Goal: Task Accomplishment & Management: Manage account settings

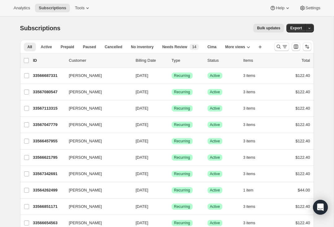
click at [280, 47] on icon "Search and filter results" at bounding box center [278, 47] width 6 height 6
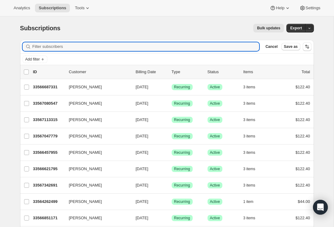
click at [50, 50] on input "Filter subscribers" at bounding box center [145, 46] width 227 height 9
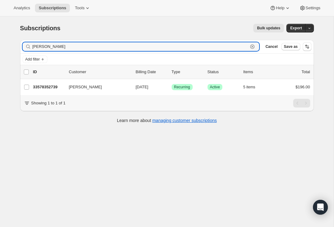
type input "[PERSON_NAME]"
click at [52, 86] on p "33578352739" at bounding box center [48, 87] width 31 height 6
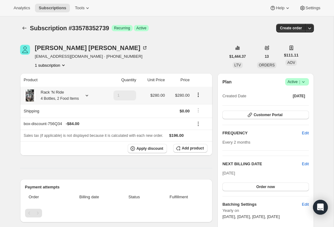
click at [88, 96] on icon at bounding box center [87, 96] width 2 height 2
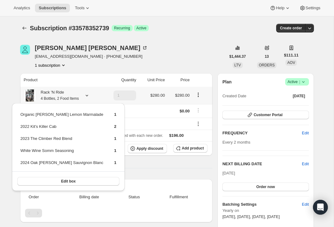
click at [61, 182] on span "Edit box" at bounding box center [68, 181] width 15 height 5
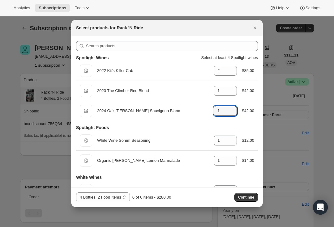
click at [232, 114] on icon ":reg:" at bounding box center [232, 113] width 6 height 6
type input "0"
click at [233, 74] on icon ":reg:" at bounding box center [232, 73] width 6 height 6
type input "1"
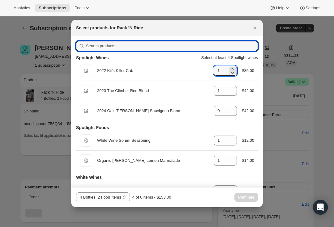
click at [208, 46] on input ":reg:" at bounding box center [172, 46] width 172 height 10
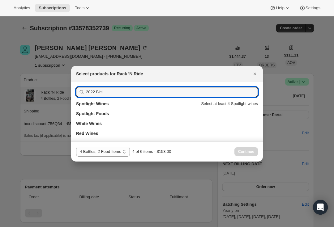
type input "2022 Bici"
click at [90, 135] on h3 "Red Wines" at bounding box center [87, 133] width 22 height 6
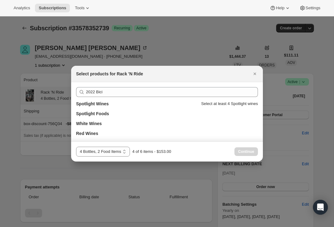
click at [91, 132] on h3 "Red Wines" at bounding box center [87, 133] width 22 height 6
click at [89, 135] on h3 "Red Wines" at bounding box center [87, 133] width 22 height 6
click at [254, 71] on icon "Close" at bounding box center [255, 74] width 6 height 6
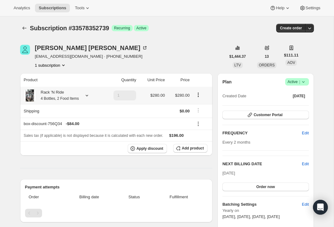
click at [90, 95] on icon at bounding box center [87, 95] width 6 height 6
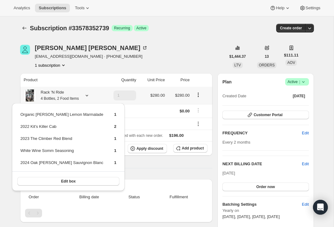
click at [61, 181] on span "Edit box" at bounding box center [68, 181] width 15 height 5
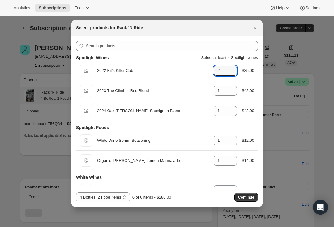
click at [231, 74] on icon ":rfc:" at bounding box center [232, 73] width 6 height 6
type input "1"
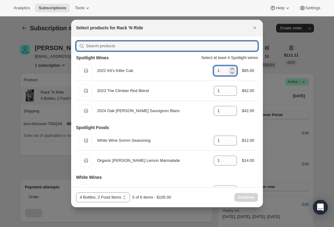
click at [163, 47] on input ":rfc:" at bounding box center [172, 46] width 172 height 10
click at [231, 115] on icon ":rfc:" at bounding box center [232, 113] width 6 height 6
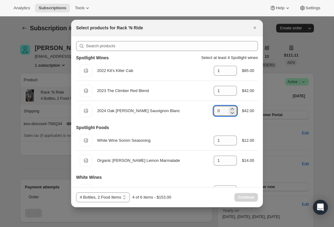
type input "0"
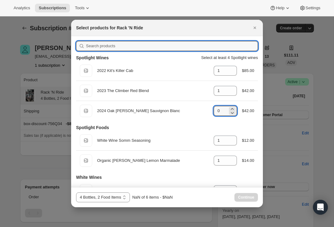
click at [104, 48] on input ":rfc:" at bounding box center [172, 46] width 172 height 10
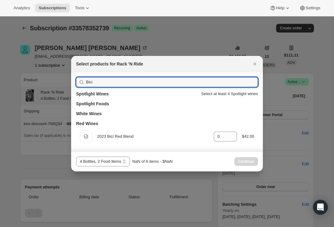
type input "Bici"
click at [232, 138] on icon ":rfc:" at bounding box center [232, 138] width 6 height 6
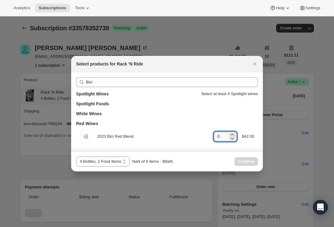
click at [233, 135] on icon ":rfc:" at bounding box center [232, 135] width 6 height 6
click at [231, 134] on icon ":rfc:" at bounding box center [232, 135] width 3 height 2
type input "2"
click at [248, 161] on div "Continue" at bounding box center [245, 161] width 23 height 9
click at [247, 160] on div "Continue" at bounding box center [245, 161] width 23 height 9
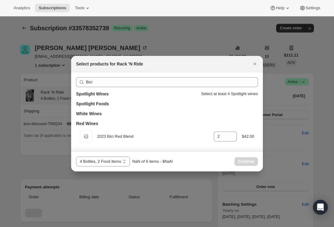
click at [246, 160] on div "Continue" at bounding box center [245, 161] width 23 height 9
click at [254, 63] on icon "Close" at bounding box center [254, 64] width 2 height 2
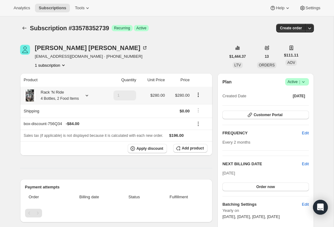
click at [90, 97] on icon at bounding box center [87, 95] width 6 height 6
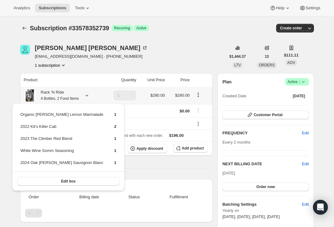
click at [61, 183] on span "Edit box" at bounding box center [68, 181] width 15 height 5
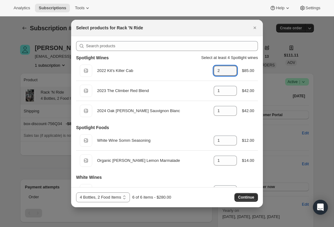
click at [230, 74] on icon ":rg8:" at bounding box center [232, 73] width 6 height 6
type input "1"
click at [232, 115] on icon ":rg8:" at bounding box center [232, 113] width 6 height 6
type input "0"
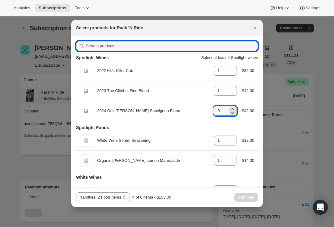
click at [100, 49] on input ":rg8:" at bounding box center [172, 46] width 172 height 10
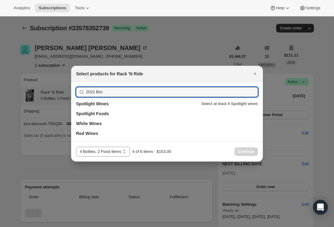
type input "2022 Bici"
click at [84, 137] on div "2022 Bici Spotlight Wines Select at least 4 Spotlight wines Spotlight Foods Whi…" at bounding box center [167, 111] width 192 height 59
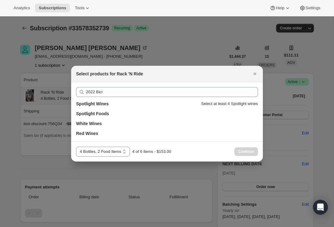
click at [83, 139] on div "2022 Bici Spotlight Wines Select at least 4 Spotlight wines Spotlight Foods Whi…" at bounding box center [167, 111] width 192 height 59
click at [90, 136] on h3 "Red Wines" at bounding box center [87, 133] width 22 height 6
click at [256, 71] on icon "Close" at bounding box center [255, 74] width 6 height 6
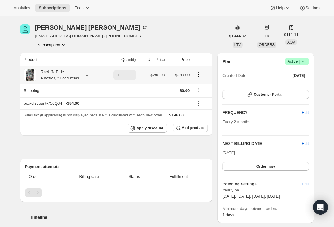
scroll to position [20, 0]
click at [304, 141] on span "Edit" at bounding box center [305, 144] width 7 height 6
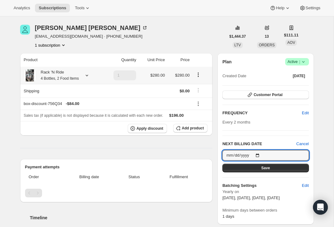
click at [265, 154] on input "[DATE]" at bounding box center [265, 155] width 86 height 11
type input "[DATE]"
click at [265, 169] on span "Save" at bounding box center [265, 168] width 9 height 5
